Goal: Task Accomplishment & Management: Use online tool/utility

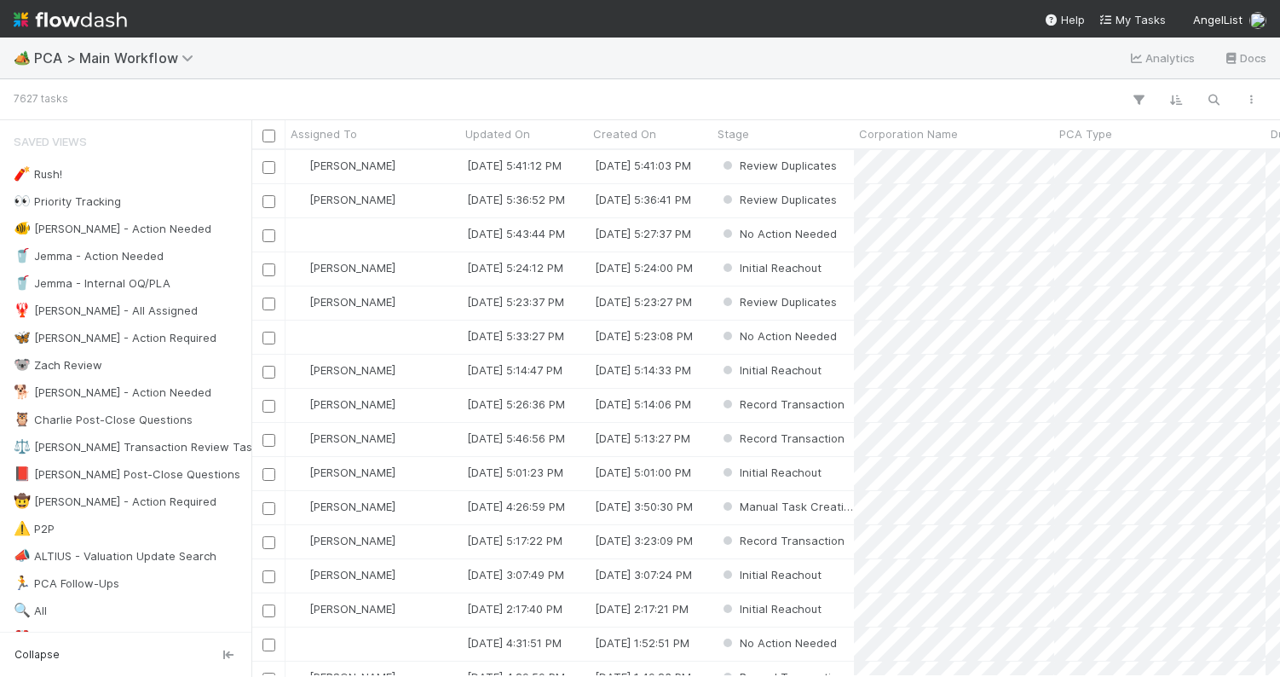
scroll to position [526, 1029]
click at [574, 89] on div at bounding box center [667, 100] width 1205 height 22
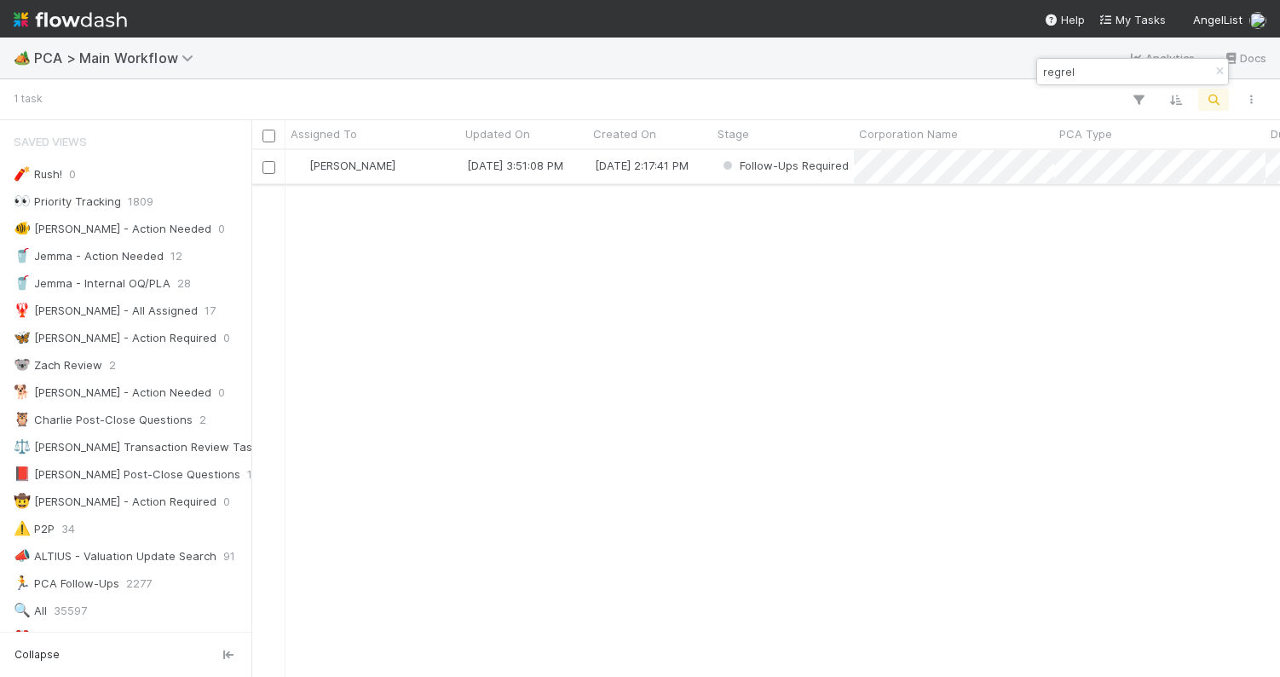
type input "regrel"
click at [410, 170] on div "[PERSON_NAME]" at bounding box center [373, 166] width 175 height 33
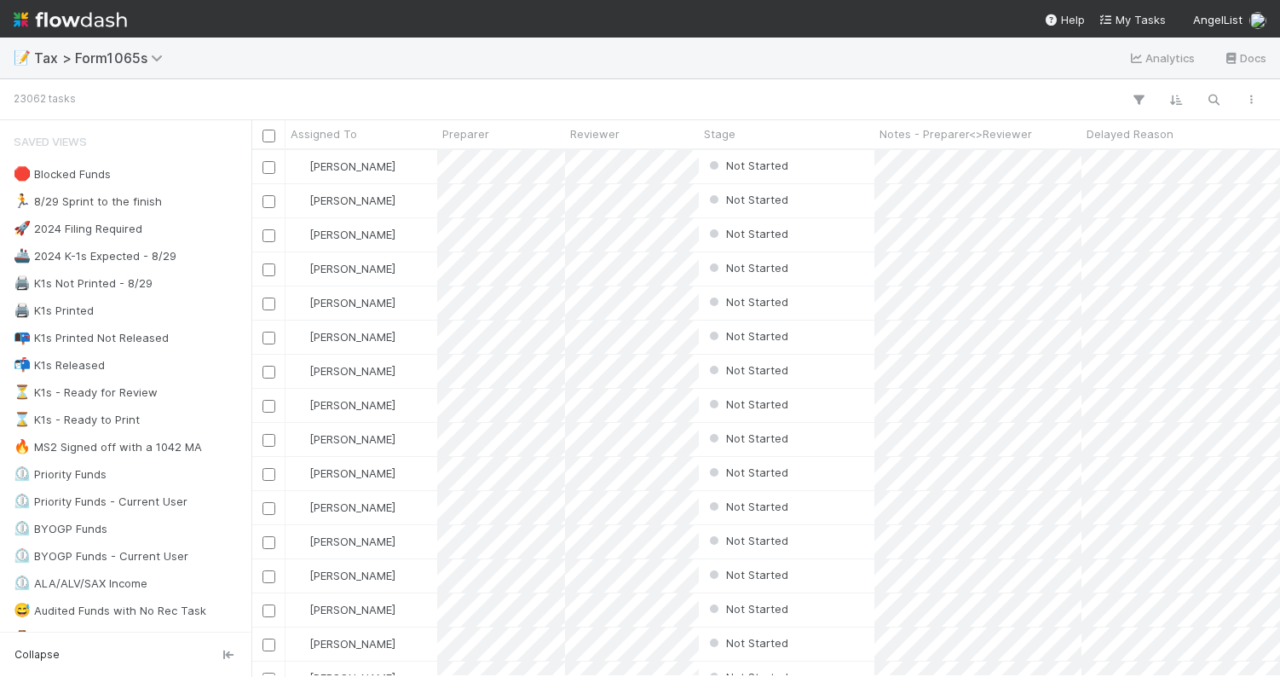
scroll to position [0, 1]
paste input "JA Fund I, a series of Staenberg-SPV"
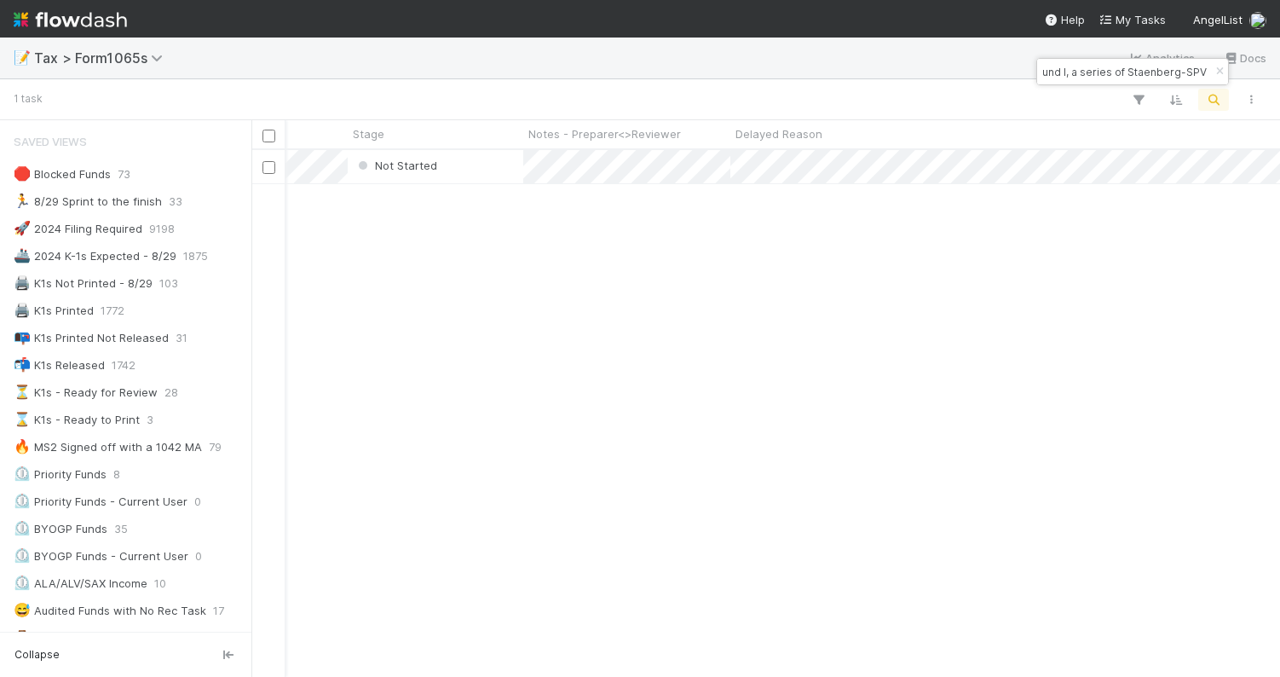
scroll to position [0, 0]
type input "JA Fund I, a series of Staenberg-SPV"
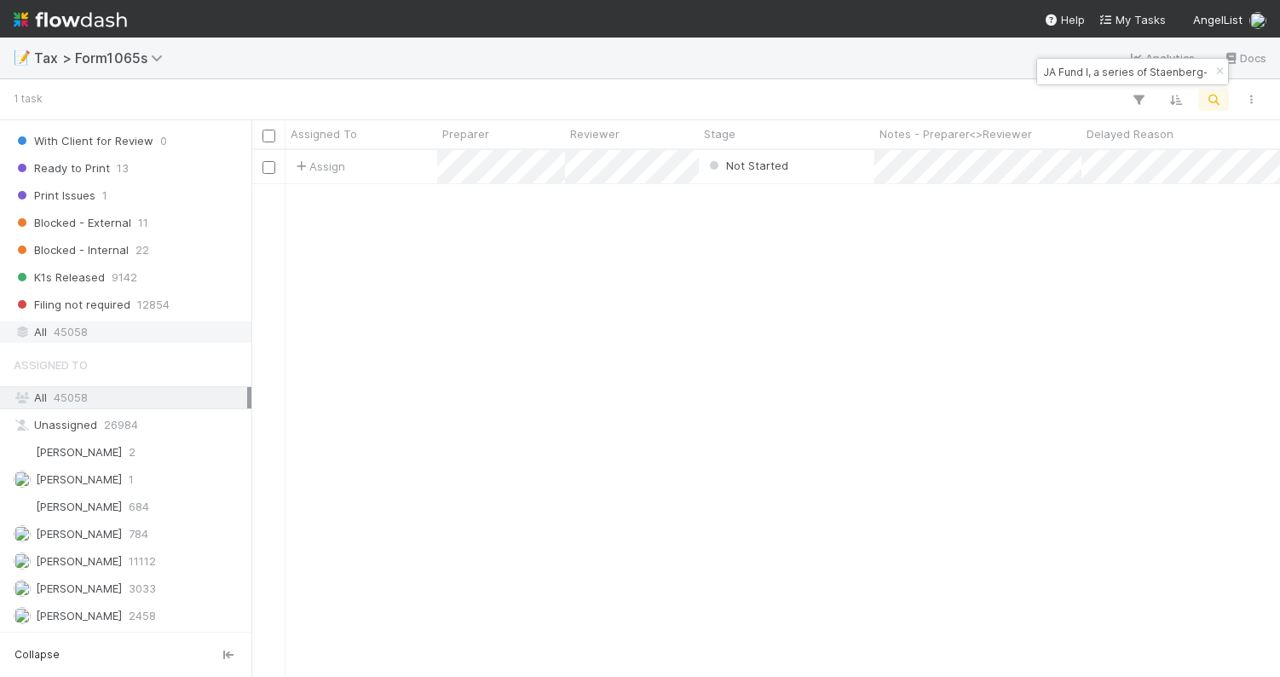
click at [84, 332] on span "45058" at bounding box center [71, 331] width 34 height 21
